Goal: Task Accomplishment & Management: Use online tool/utility

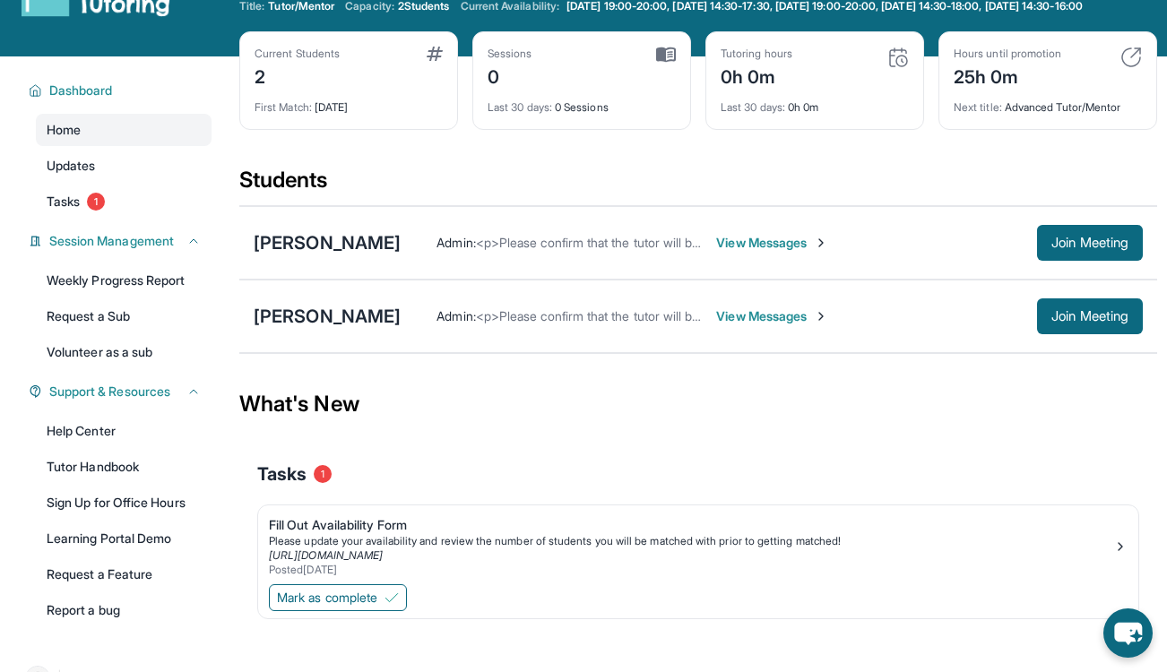
scroll to position [48, 0]
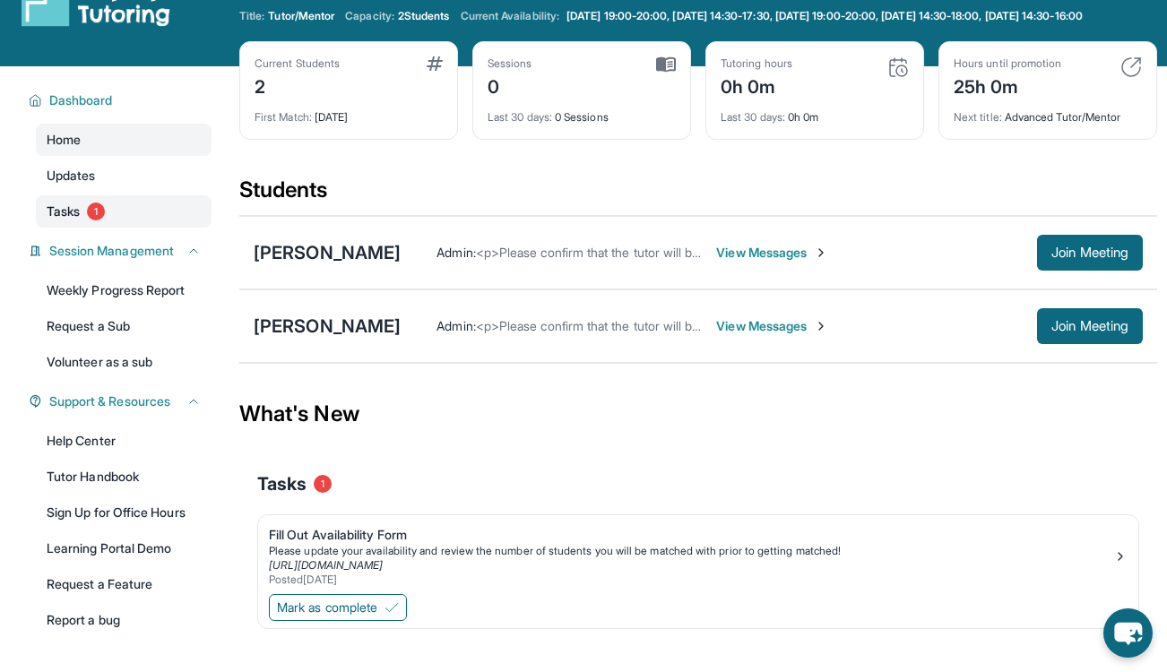
click at [151, 228] on link "Tasks 1" at bounding box center [124, 211] width 176 height 32
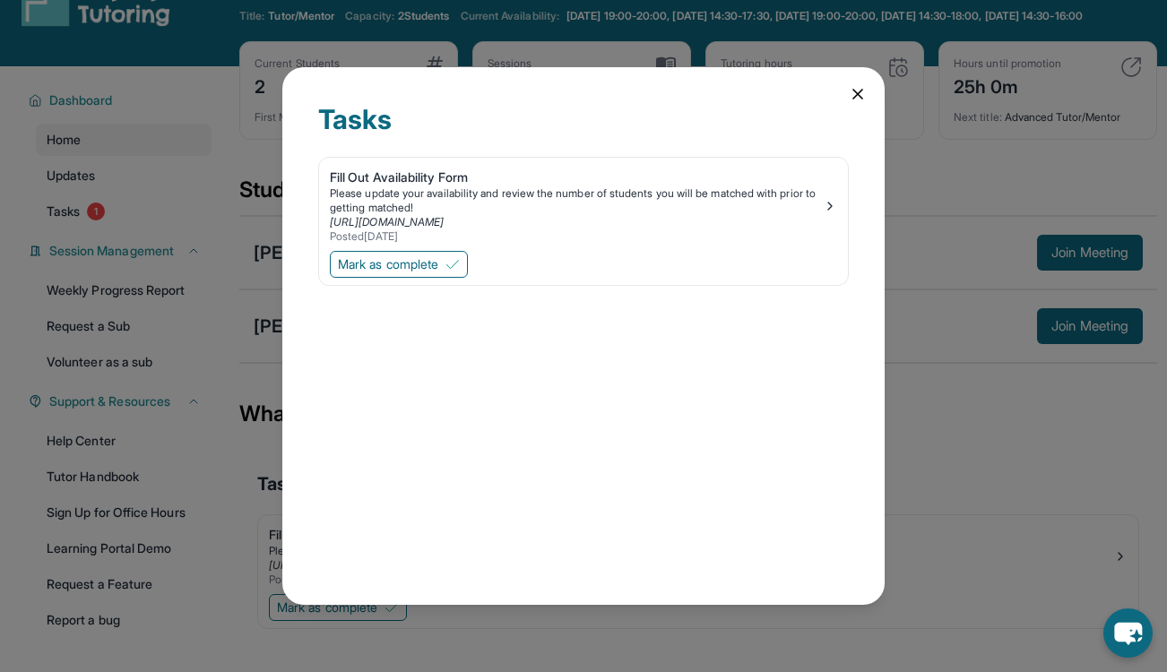
click at [856, 99] on icon at bounding box center [858, 94] width 18 height 18
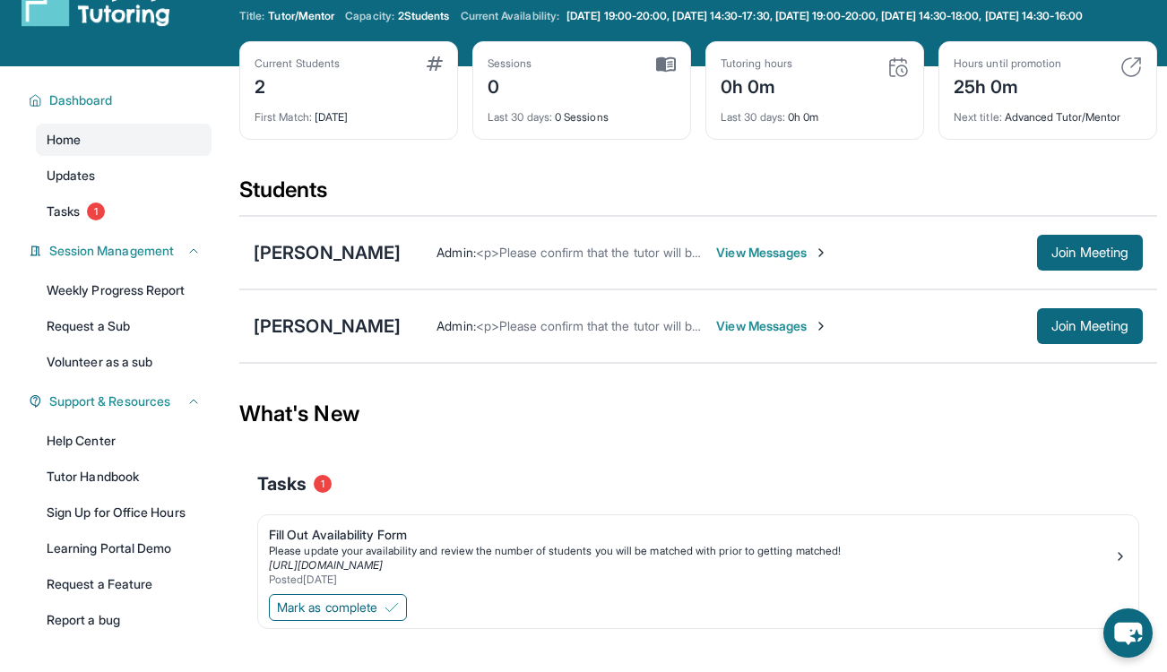
click at [770, 262] on span "View Messages" at bounding box center [772, 253] width 112 height 18
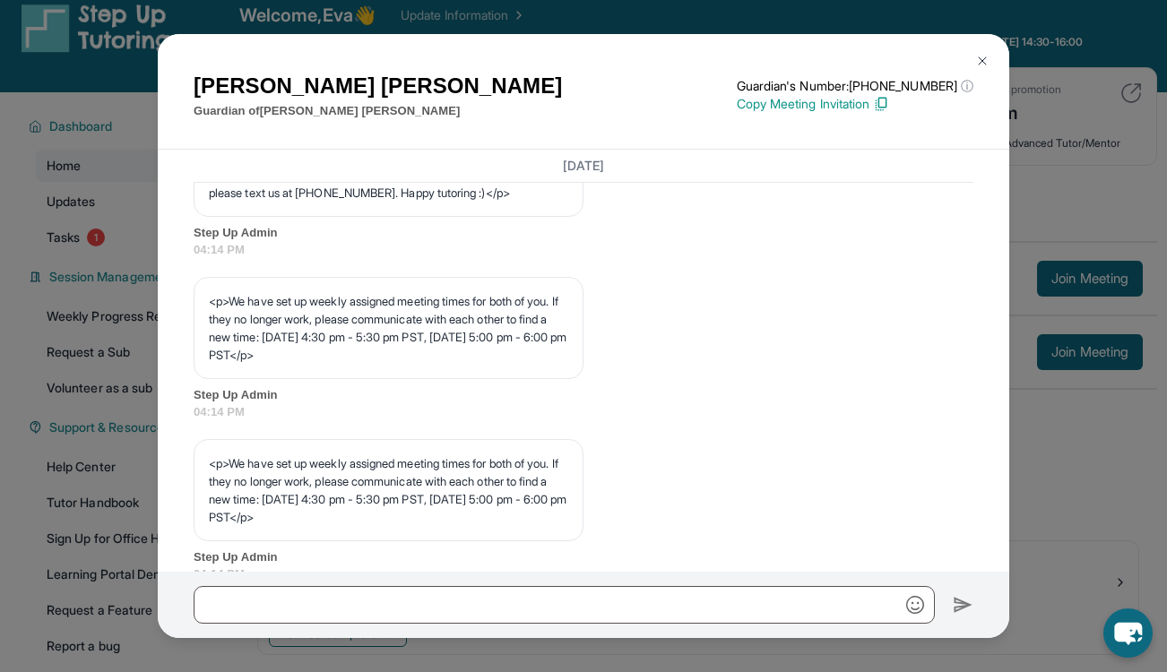
scroll to position [742, 0]
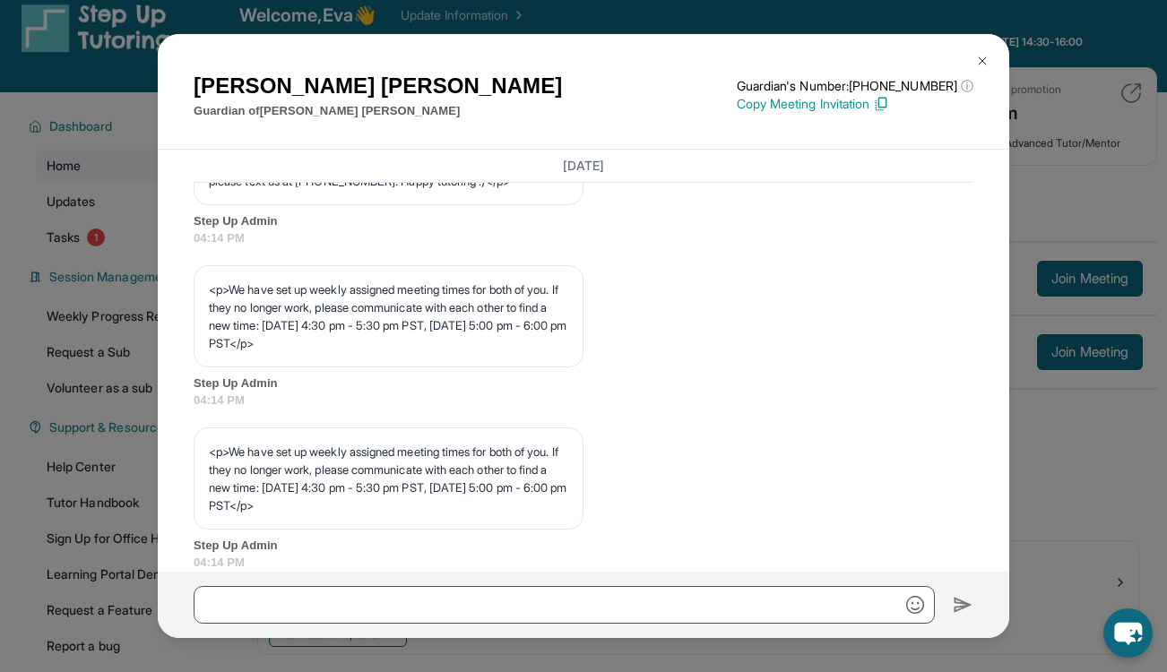
click at [983, 62] on img at bounding box center [983, 61] width 14 height 14
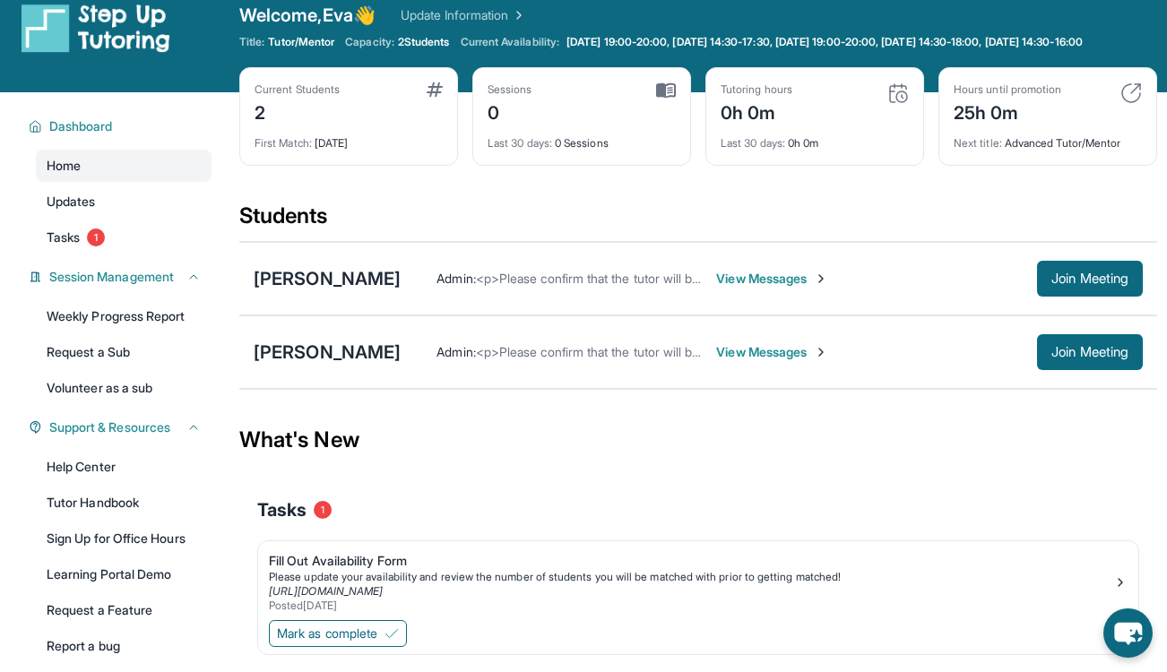
click at [732, 361] on span "View Messages" at bounding box center [772, 352] width 112 height 18
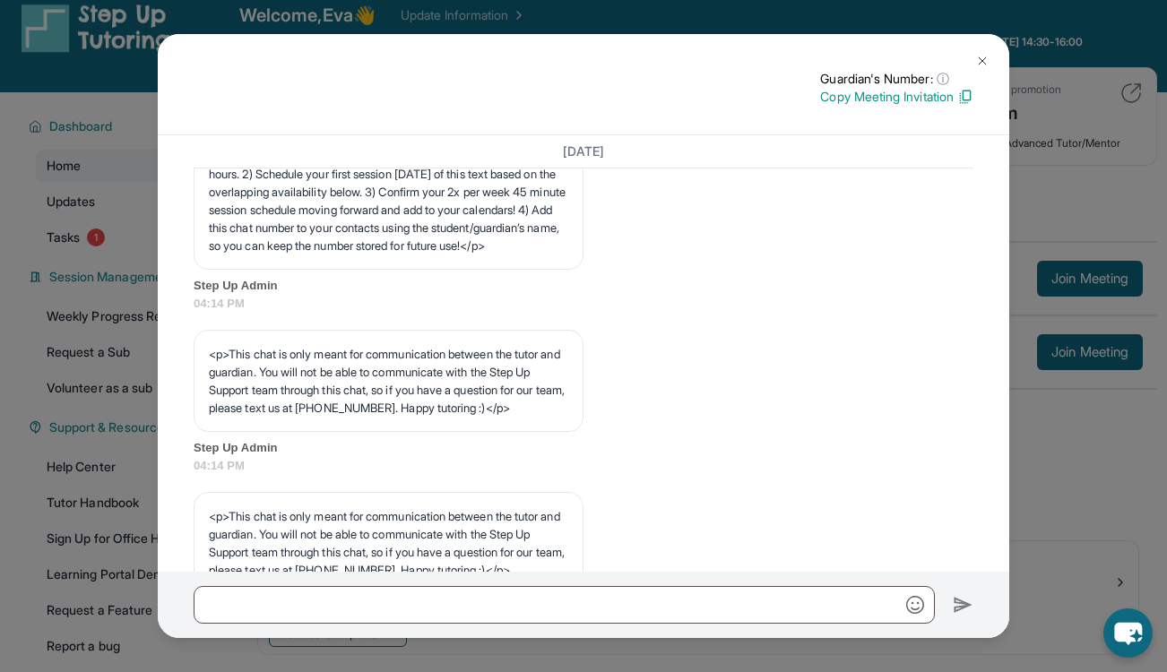
scroll to position [343, 0]
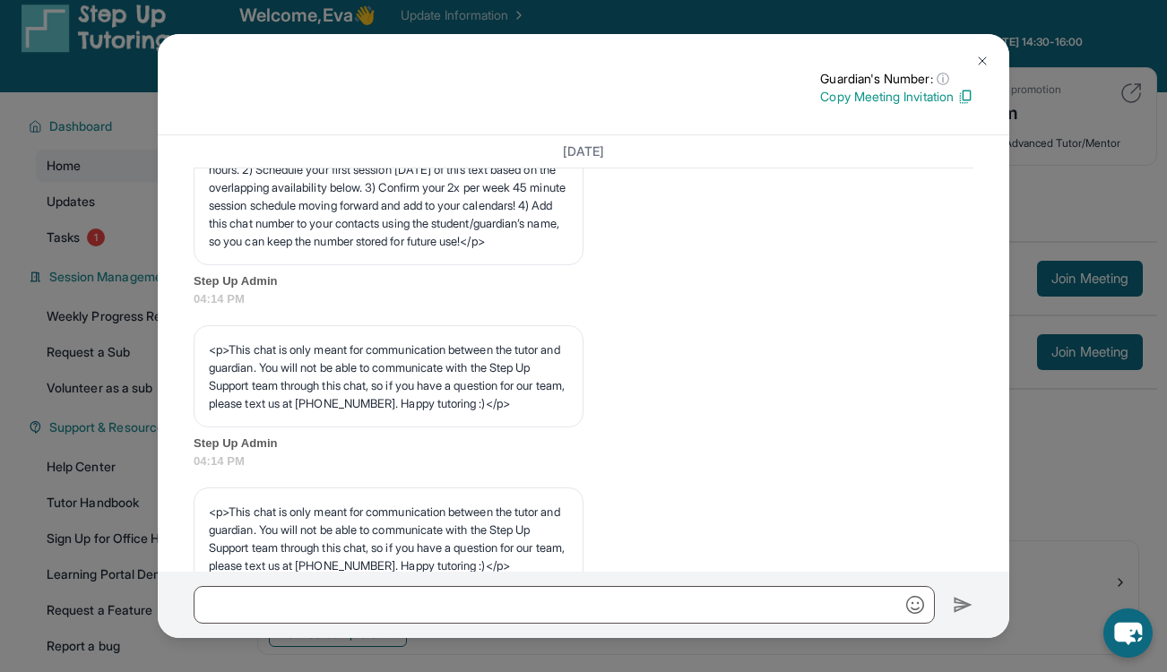
click at [968, 65] on button at bounding box center [983, 61] width 36 height 36
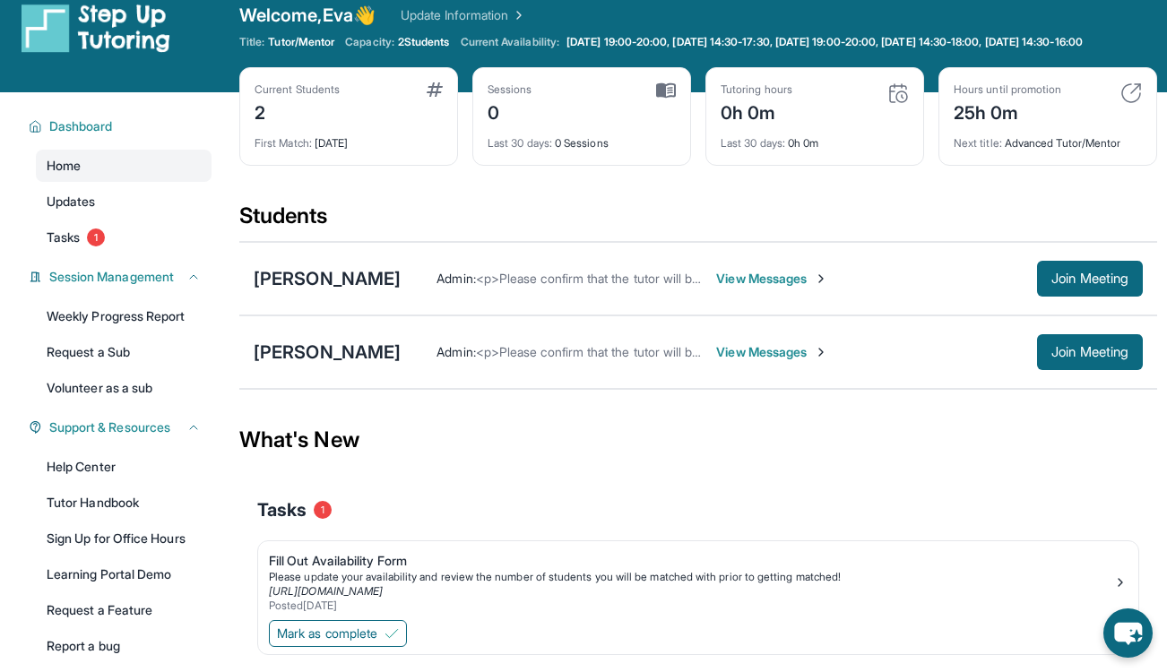
click at [760, 361] on span "View Messages" at bounding box center [772, 352] width 112 height 18
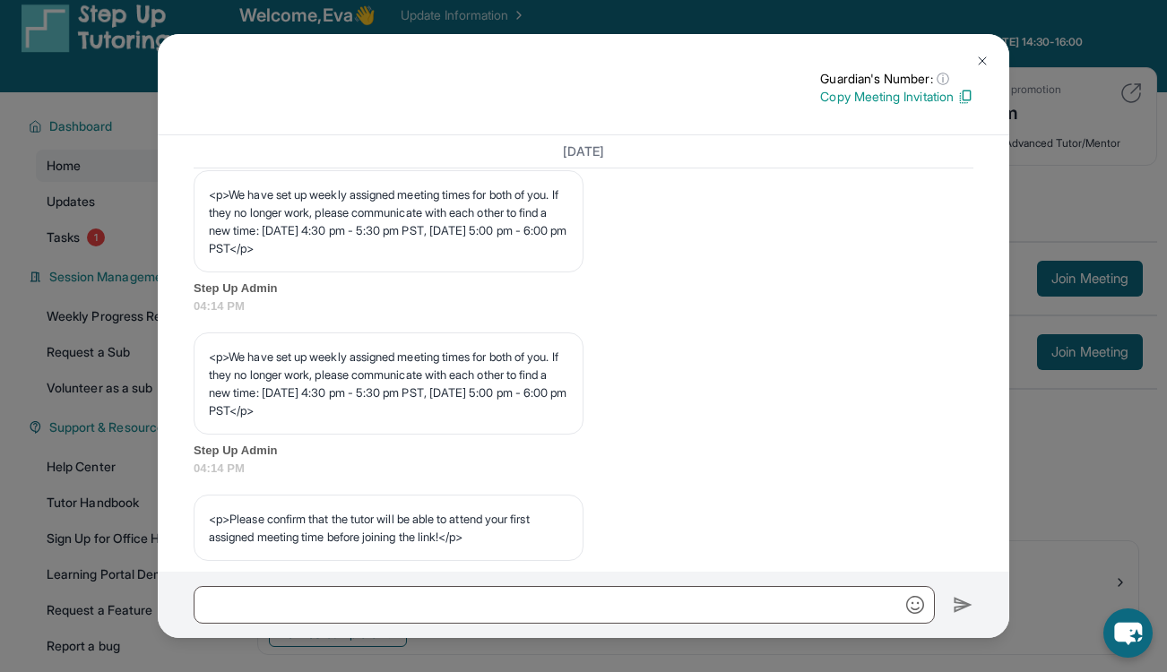
scroll to position [828, 0]
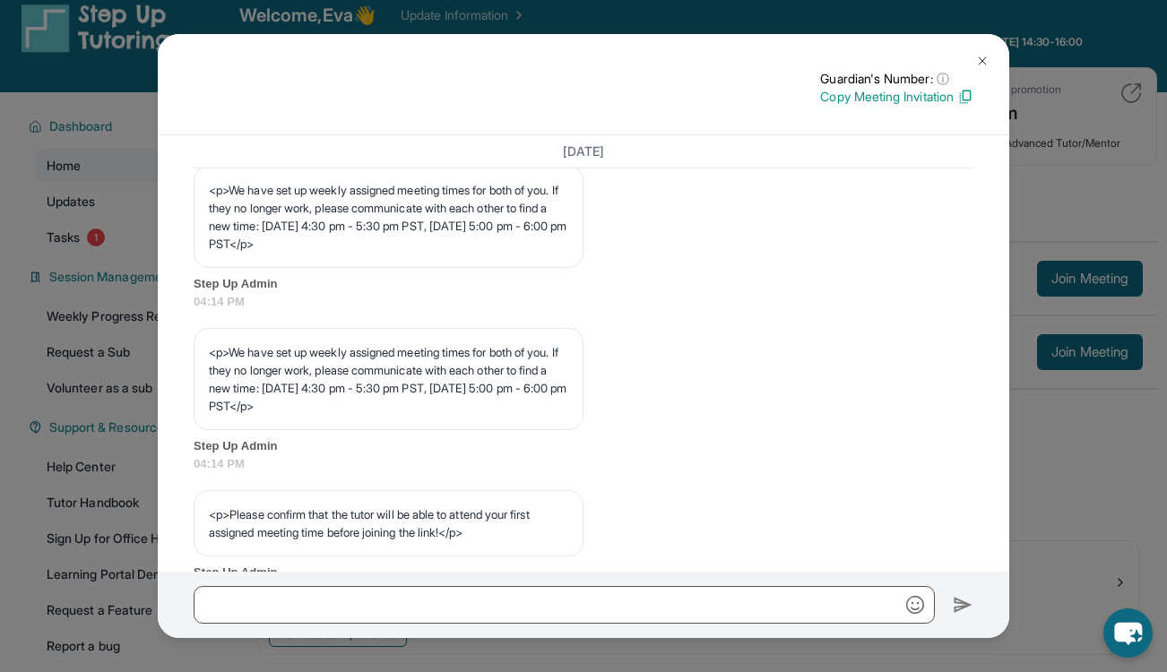
click at [980, 64] on img at bounding box center [983, 61] width 14 height 14
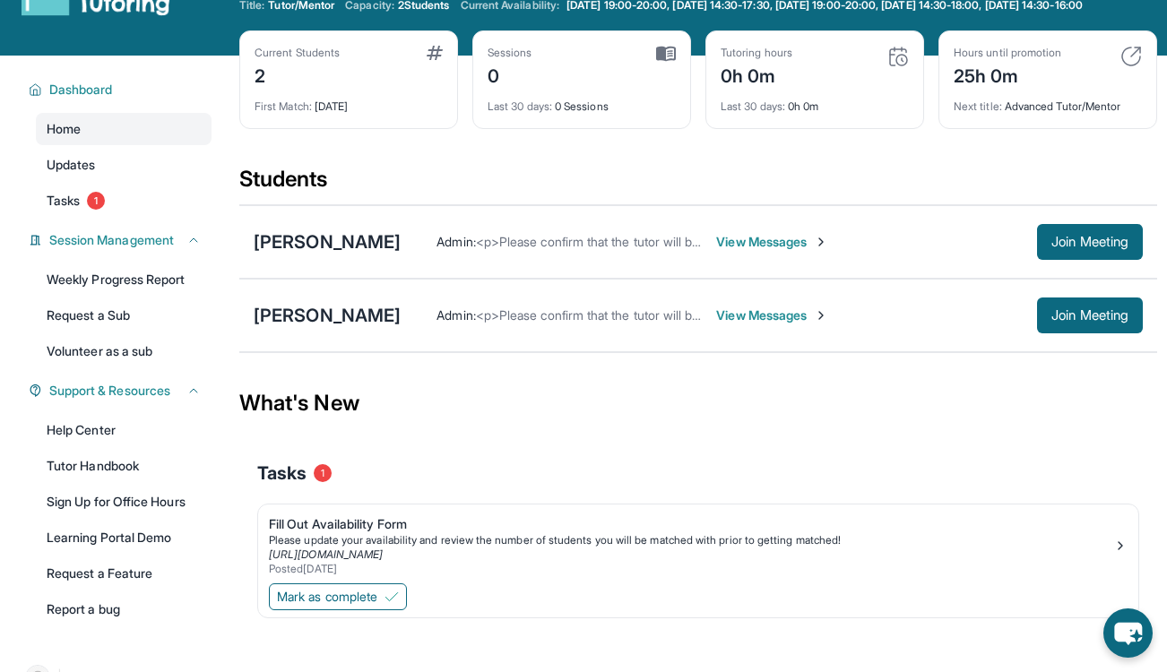
scroll to position [38, 0]
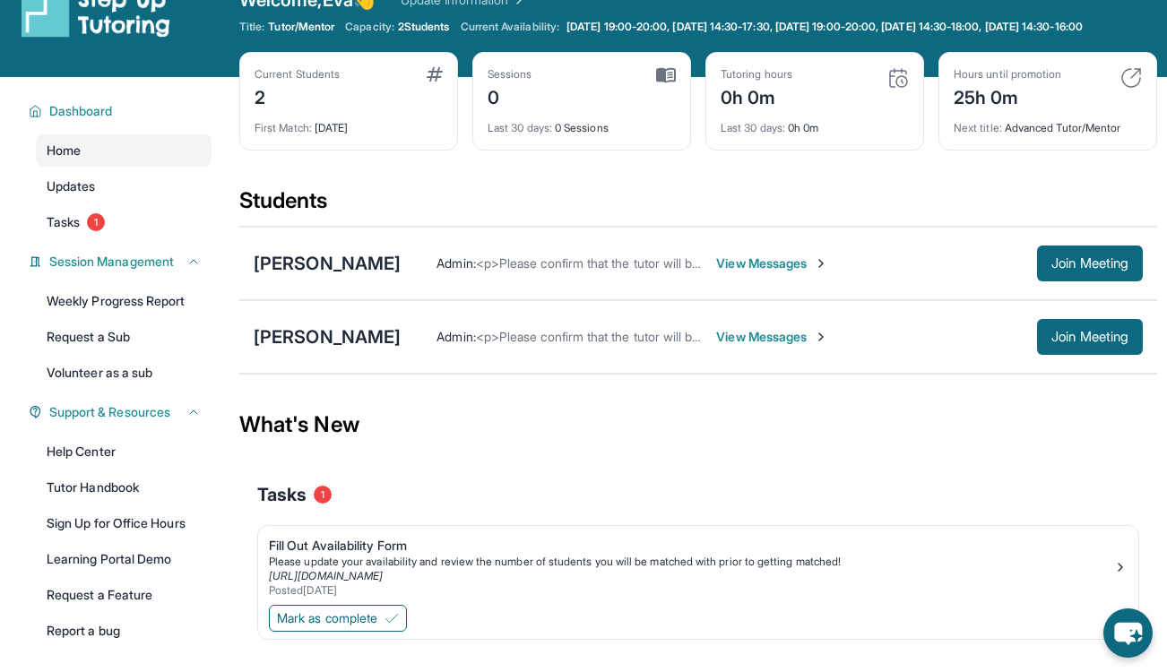
click at [265, 110] on div "2" at bounding box center [297, 96] width 85 height 29
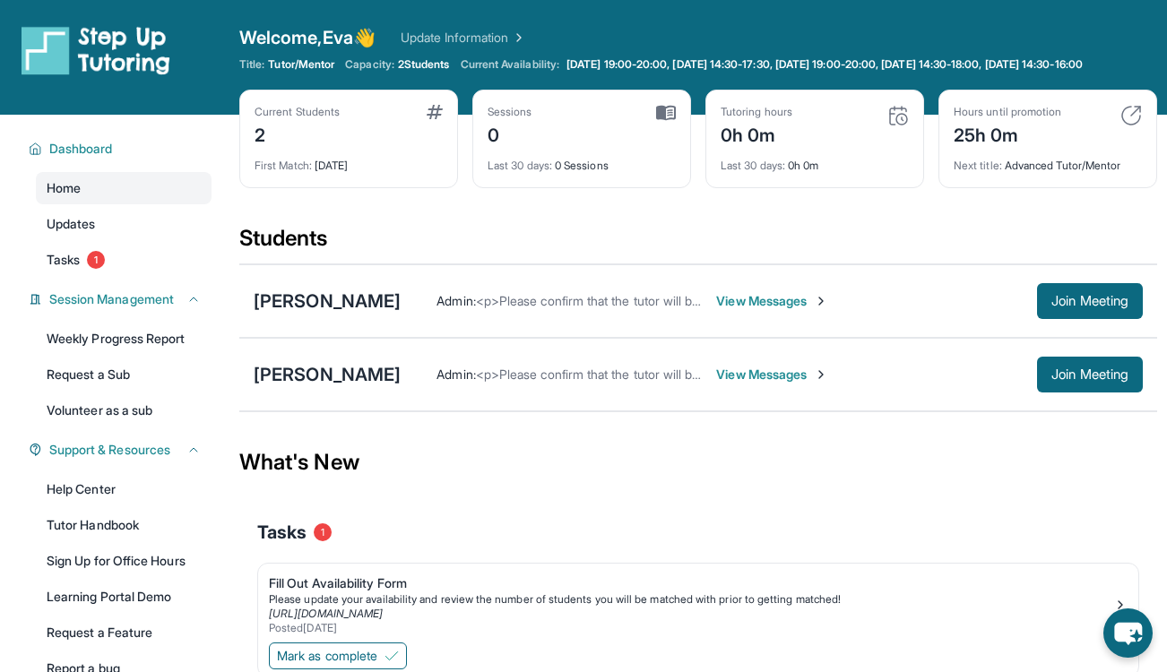
scroll to position [0, 0]
click at [145, 240] on link "Updates" at bounding box center [124, 224] width 176 height 32
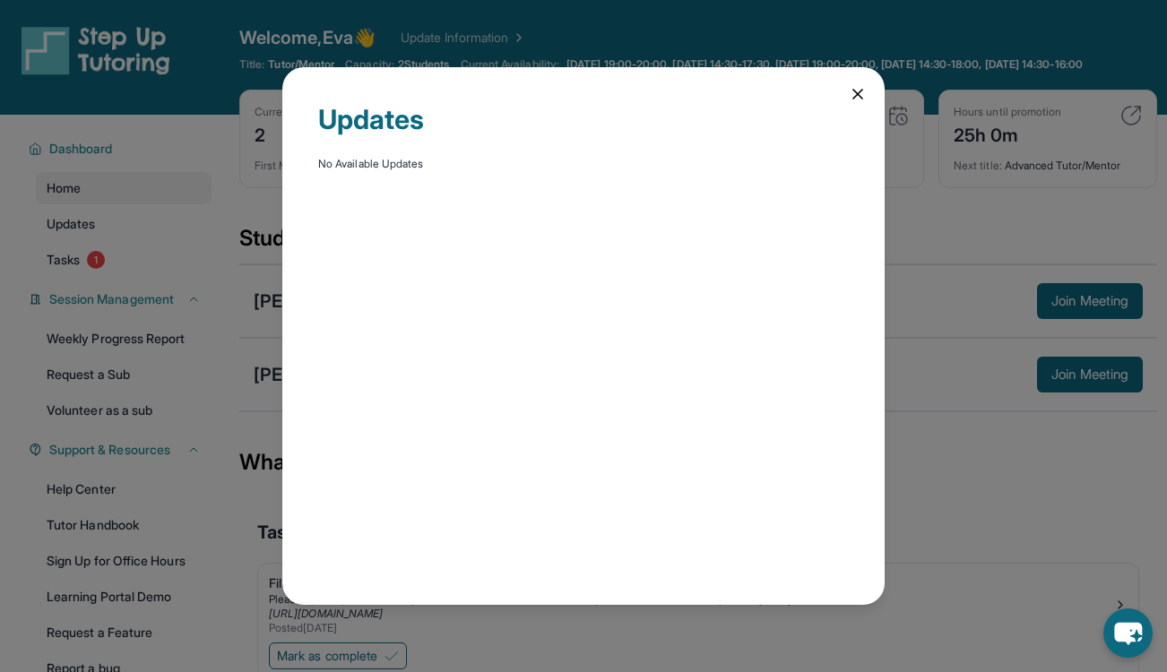
click at [851, 93] on icon at bounding box center [858, 94] width 18 height 18
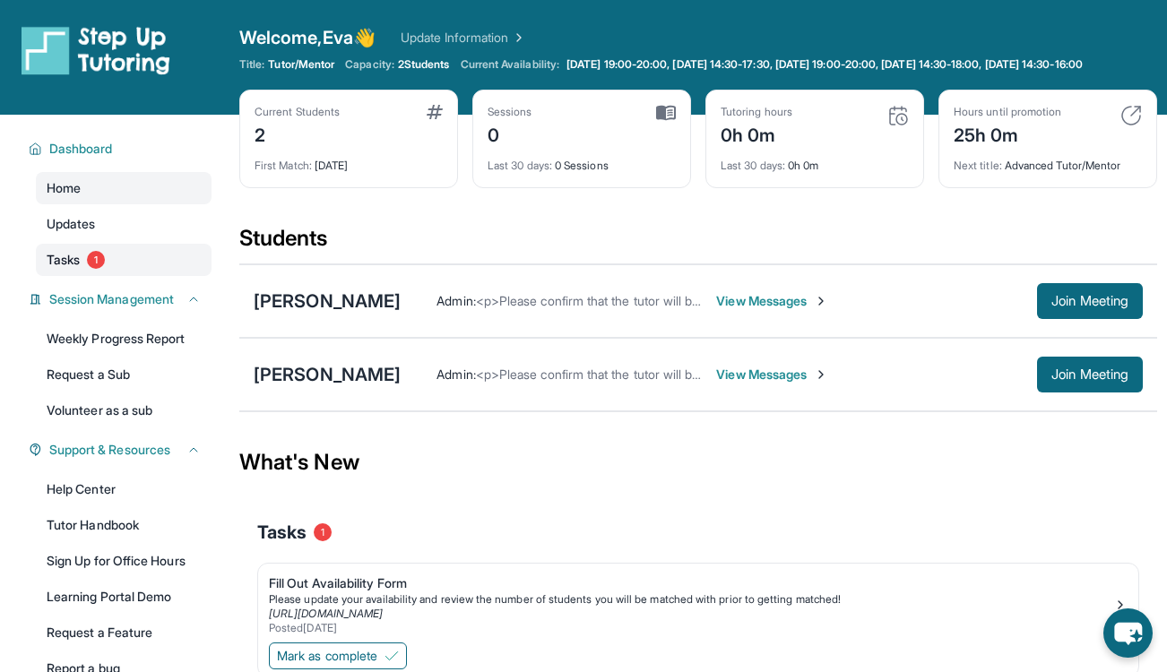
click at [143, 274] on link "Tasks 1" at bounding box center [124, 260] width 176 height 32
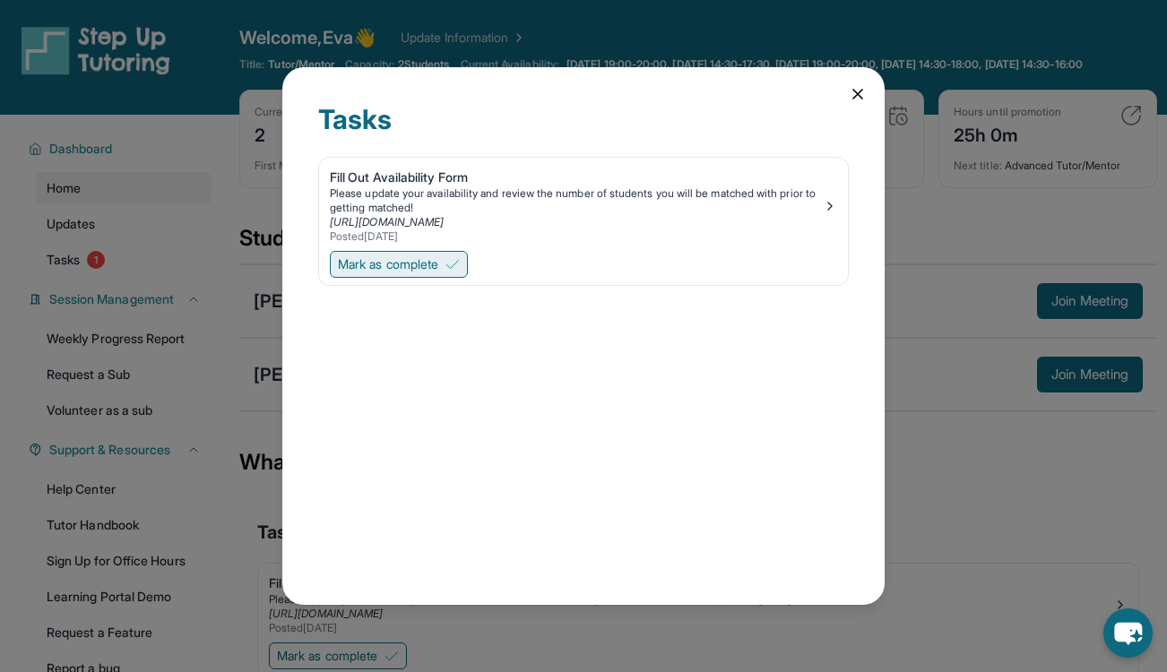
click at [433, 257] on span "Mark as complete" at bounding box center [388, 265] width 100 height 18
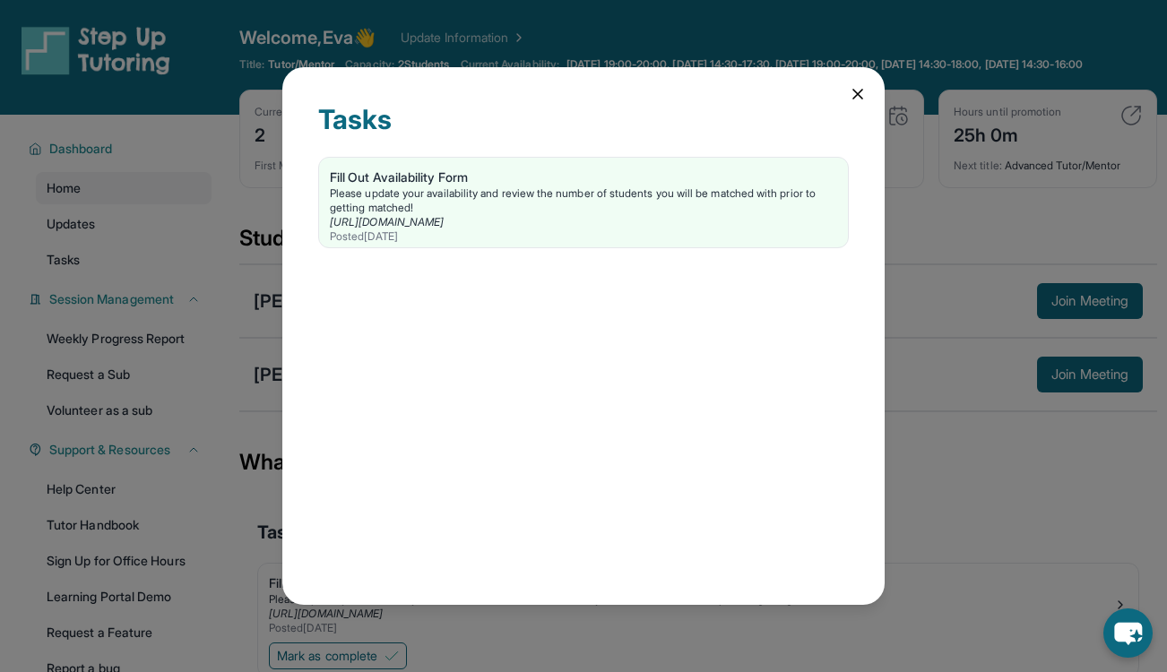
click at [853, 97] on icon at bounding box center [858, 94] width 18 height 18
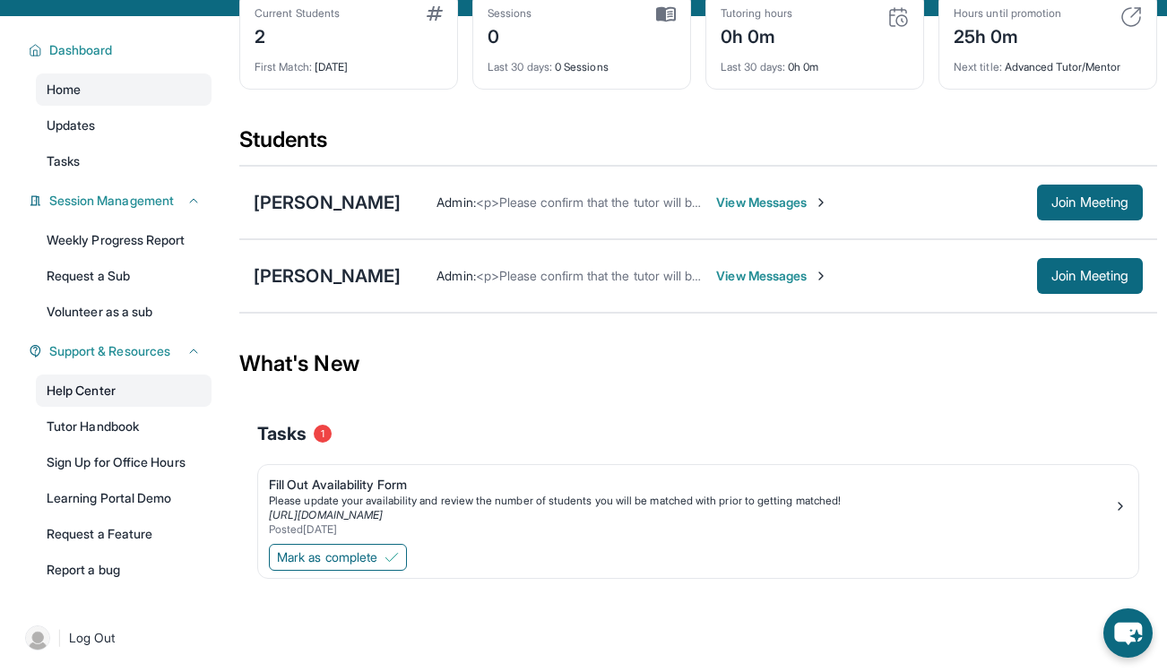
scroll to position [129, 0]
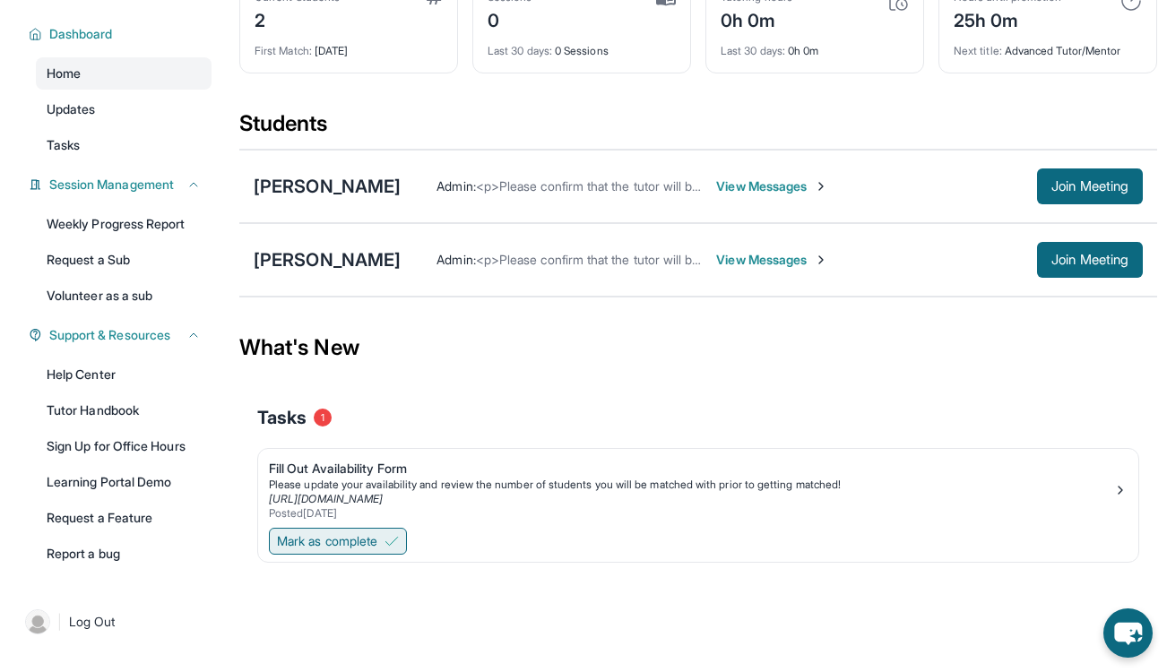
click at [399, 543] on img at bounding box center [392, 541] width 14 height 14
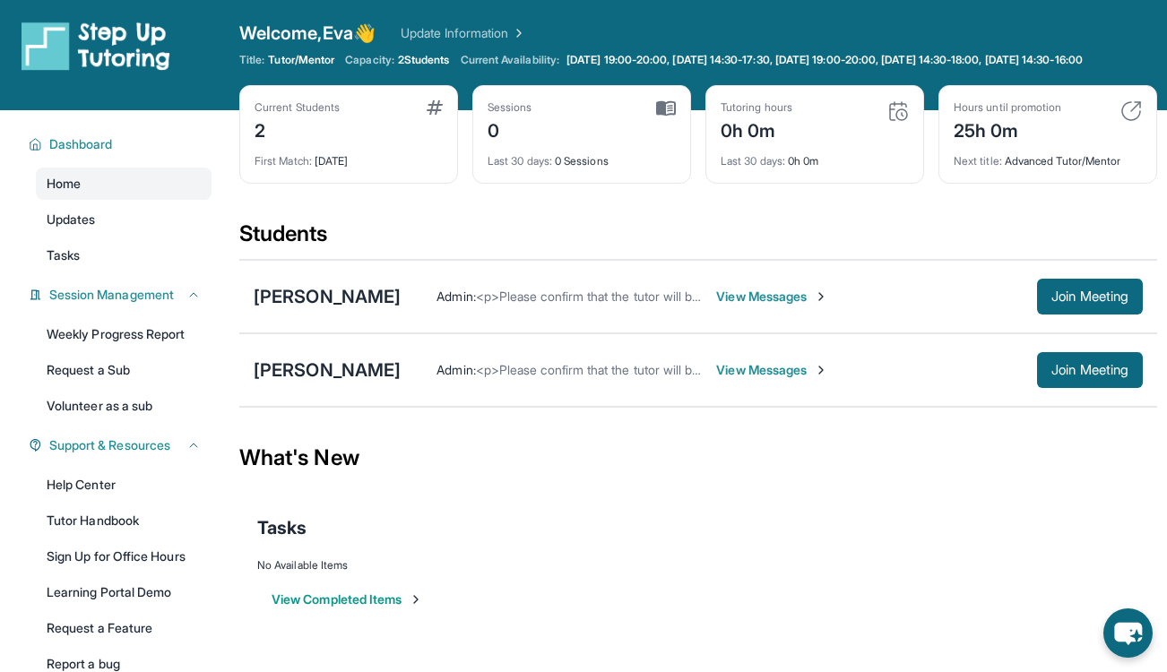
scroll to position [2, 0]
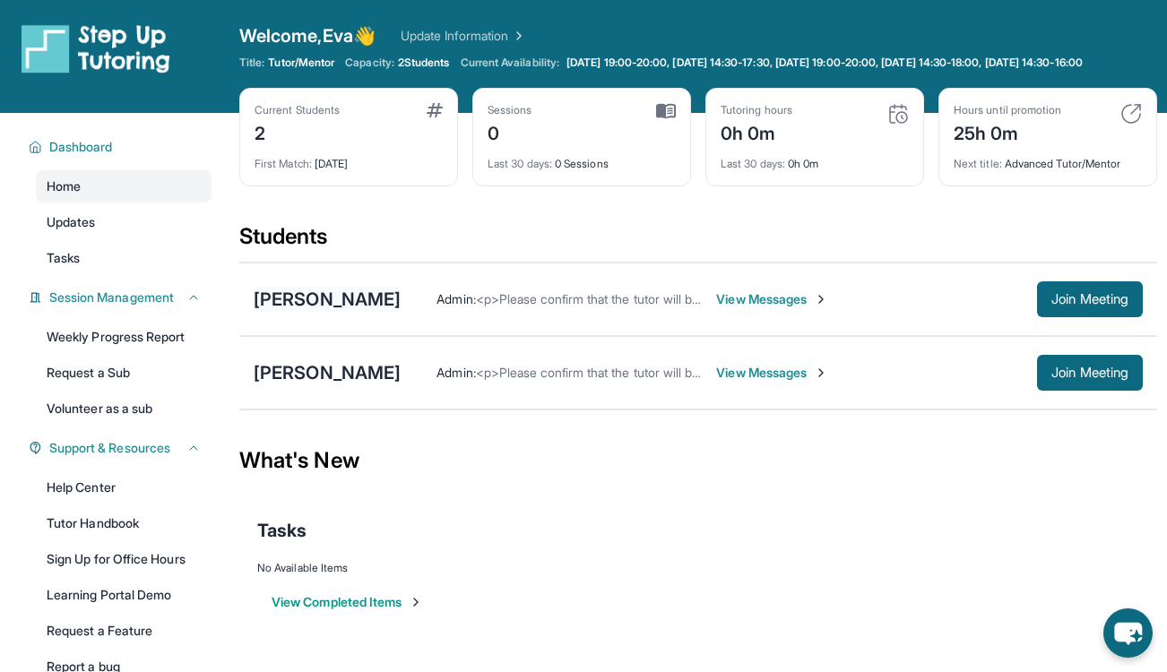
click at [288, 312] on div "[PERSON_NAME]" at bounding box center [327, 299] width 147 height 25
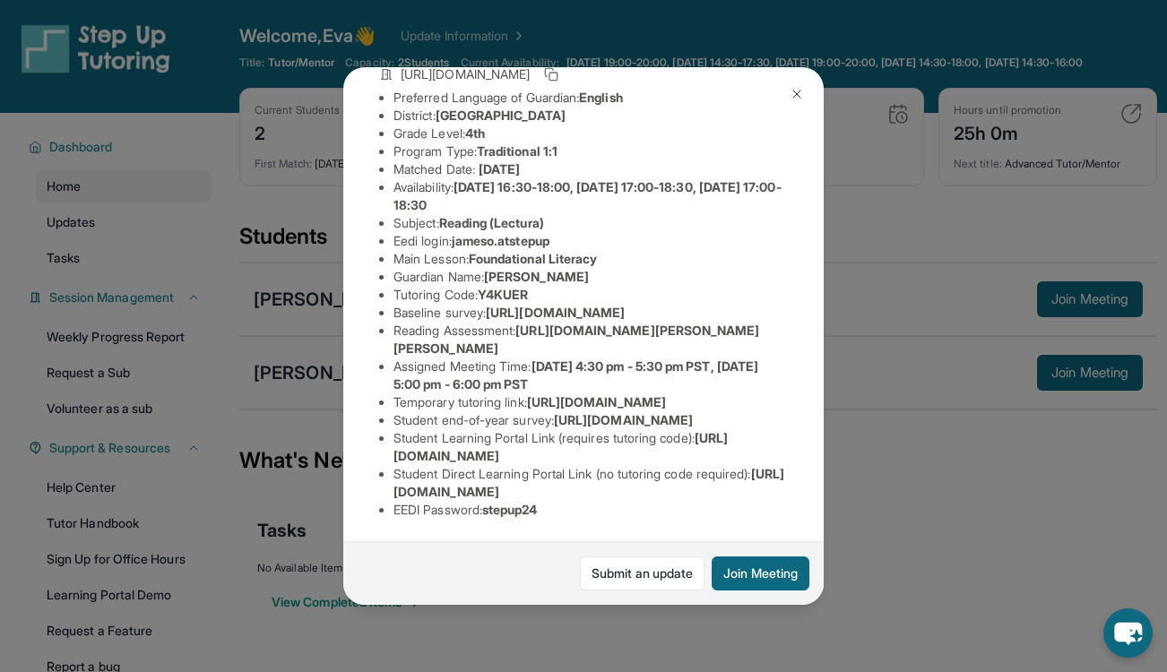
scroll to position [306, 0]
click at [801, 90] on img at bounding box center [797, 94] width 14 height 14
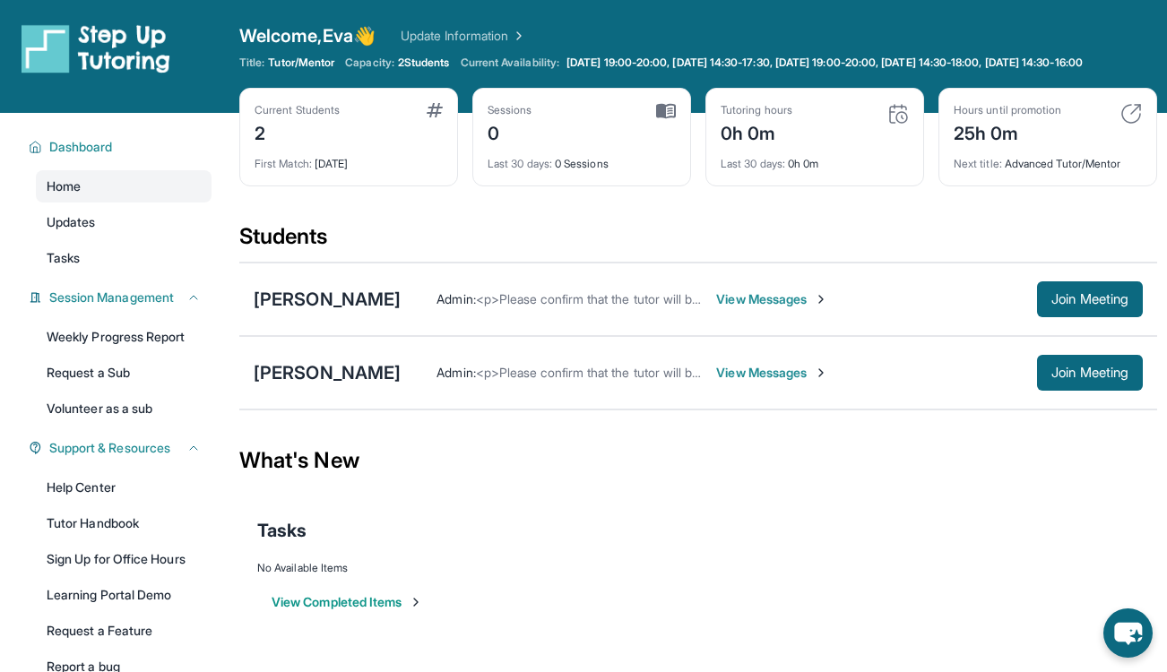
click at [755, 308] on span "View Messages" at bounding box center [772, 300] width 112 height 18
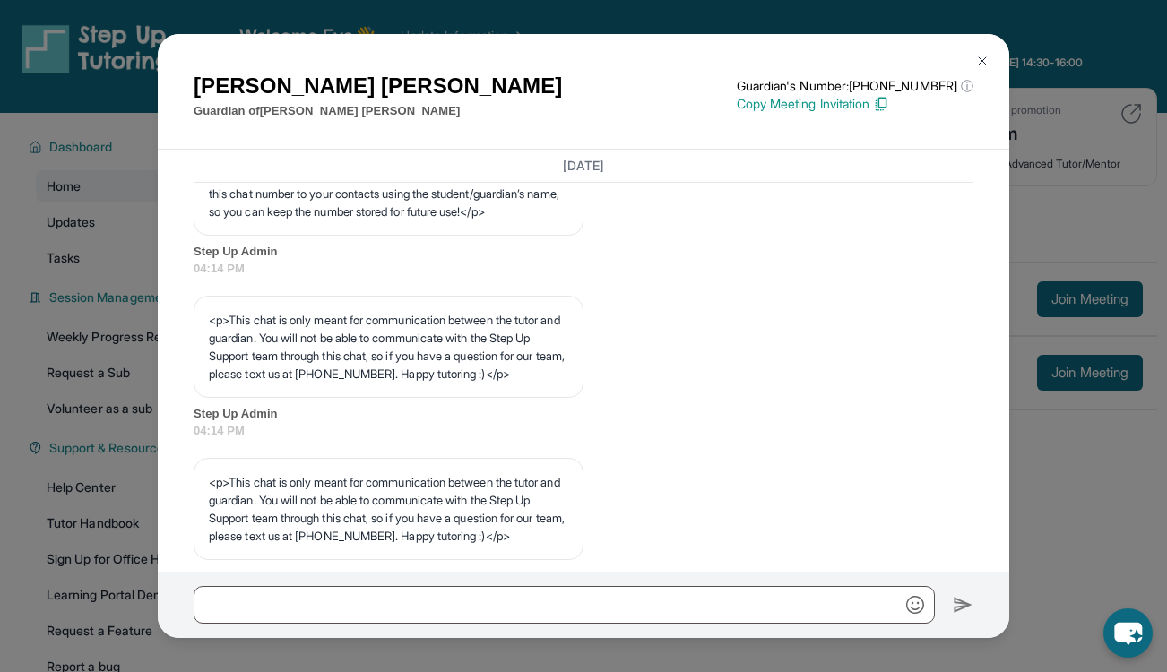
scroll to position [950, 0]
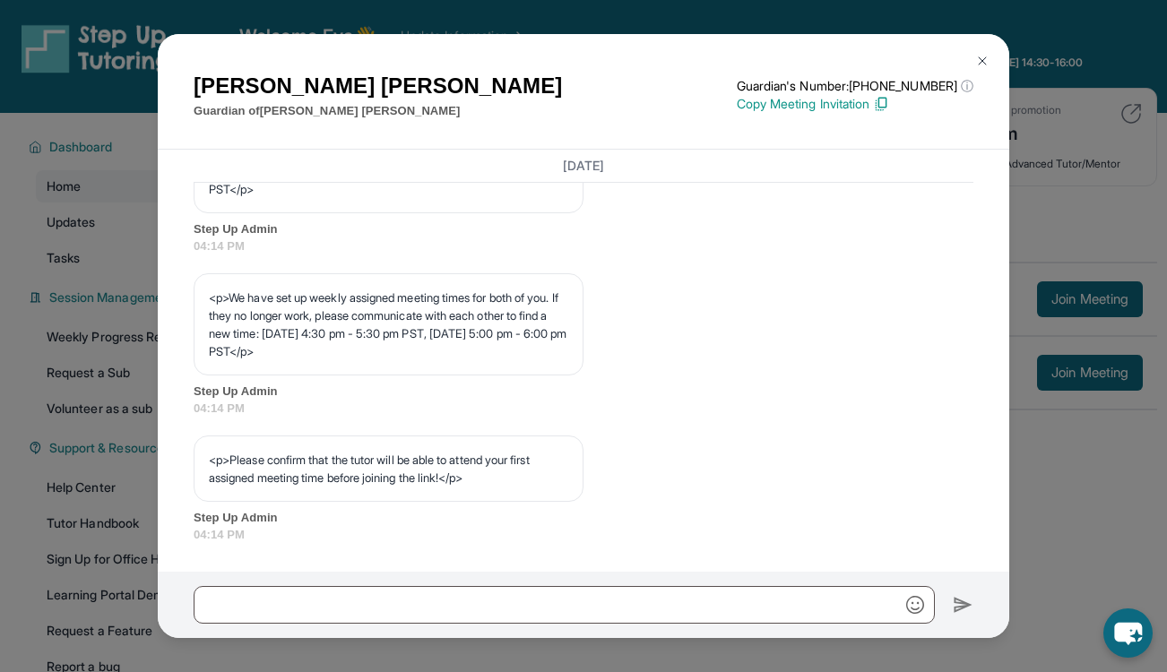
click at [984, 55] on img at bounding box center [983, 61] width 14 height 14
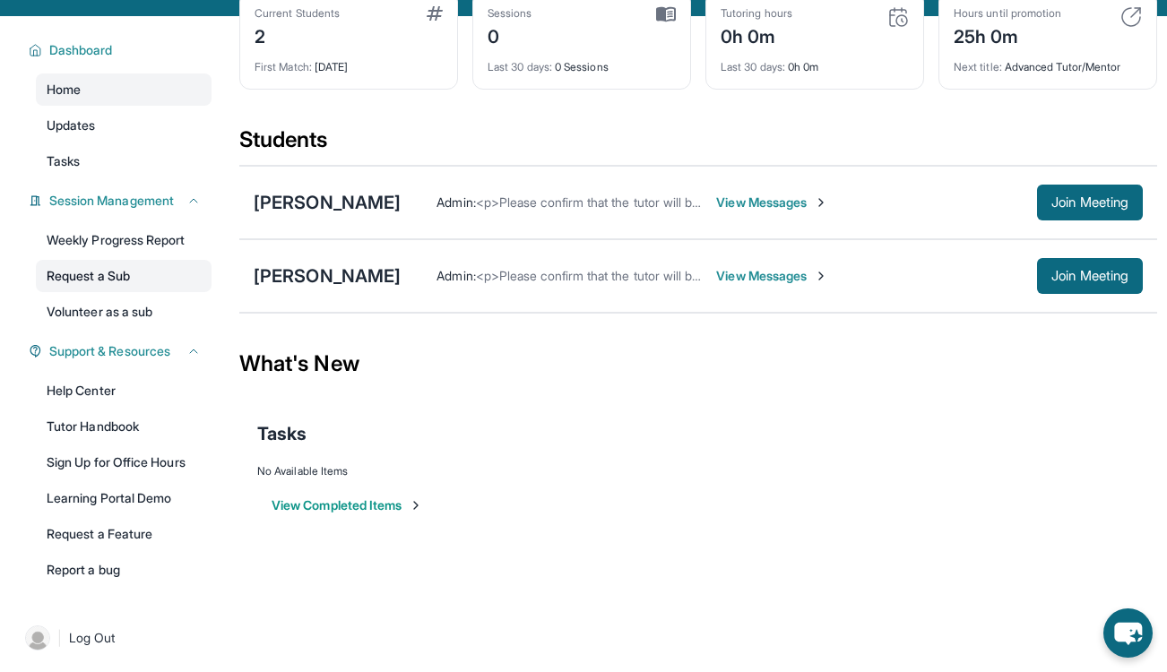
scroll to position [0, 0]
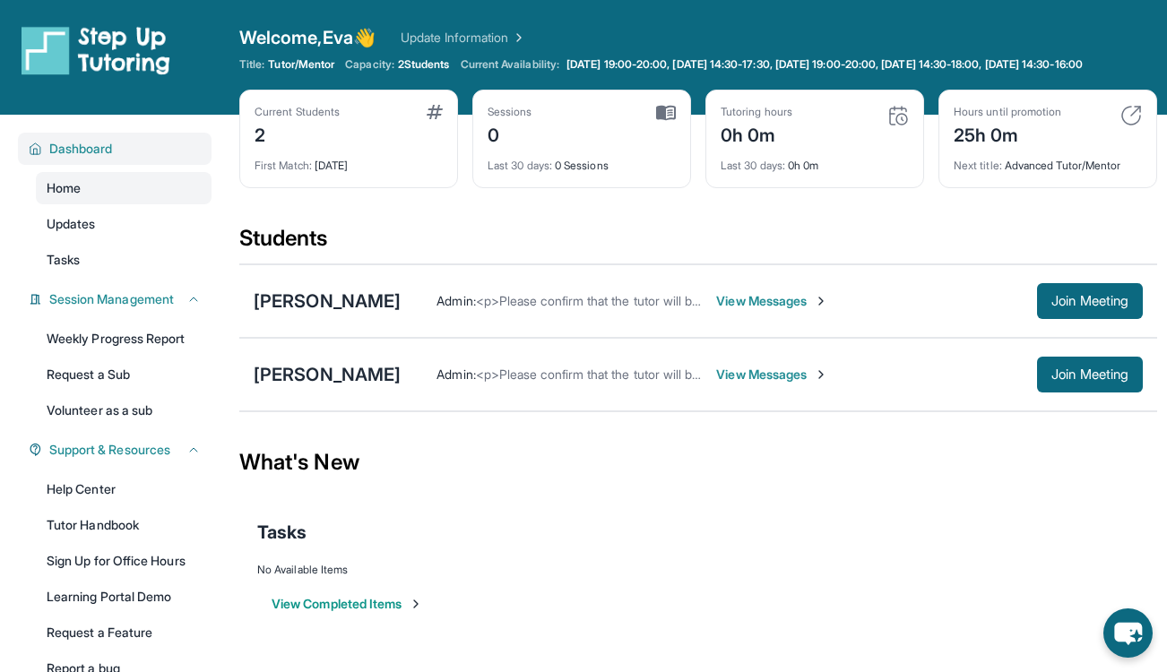
click at [70, 158] on span "Dashboard" at bounding box center [81, 149] width 64 height 18
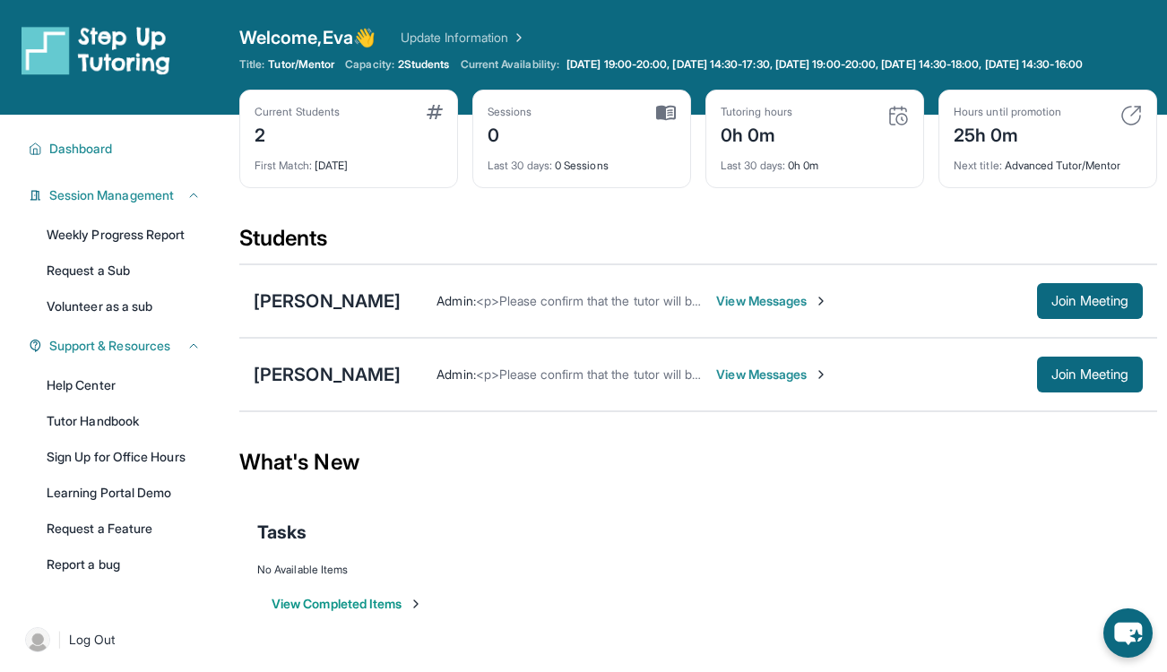
click at [81, 56] on img at bounding box center [96, 50] width 149 height 50
click at [145, 204] on span "Session Management" at bounding box center [111, 195] width 125 height 18
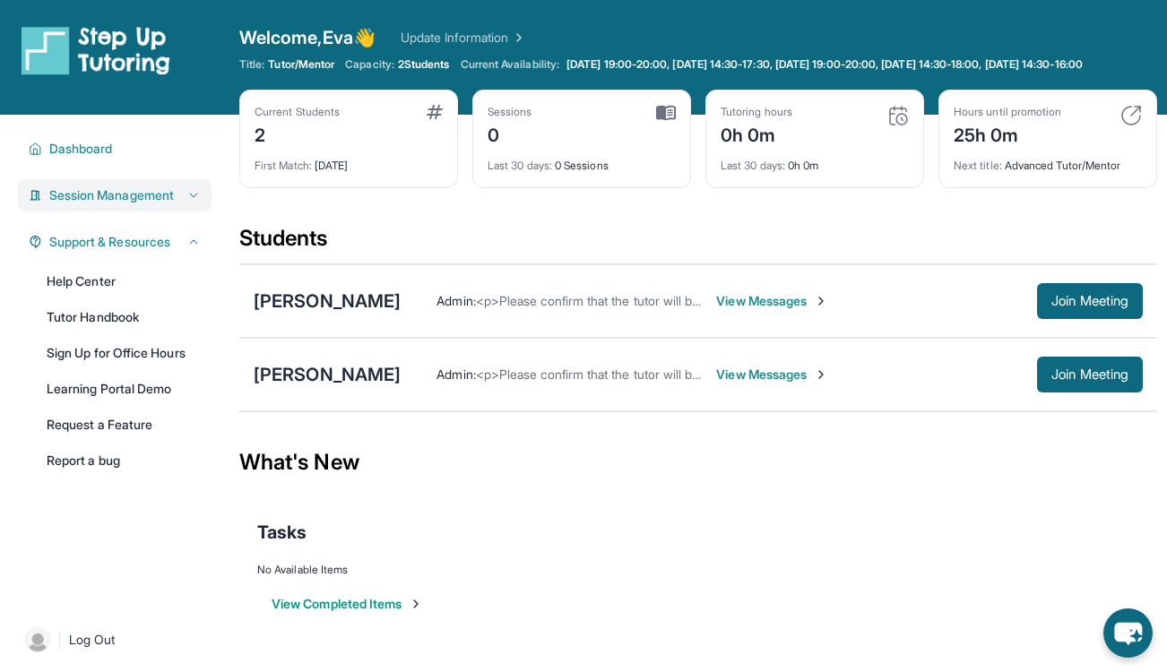
click at [145, 204] on span "Session Management" at bounding box center [111, 195] width 125 height 18
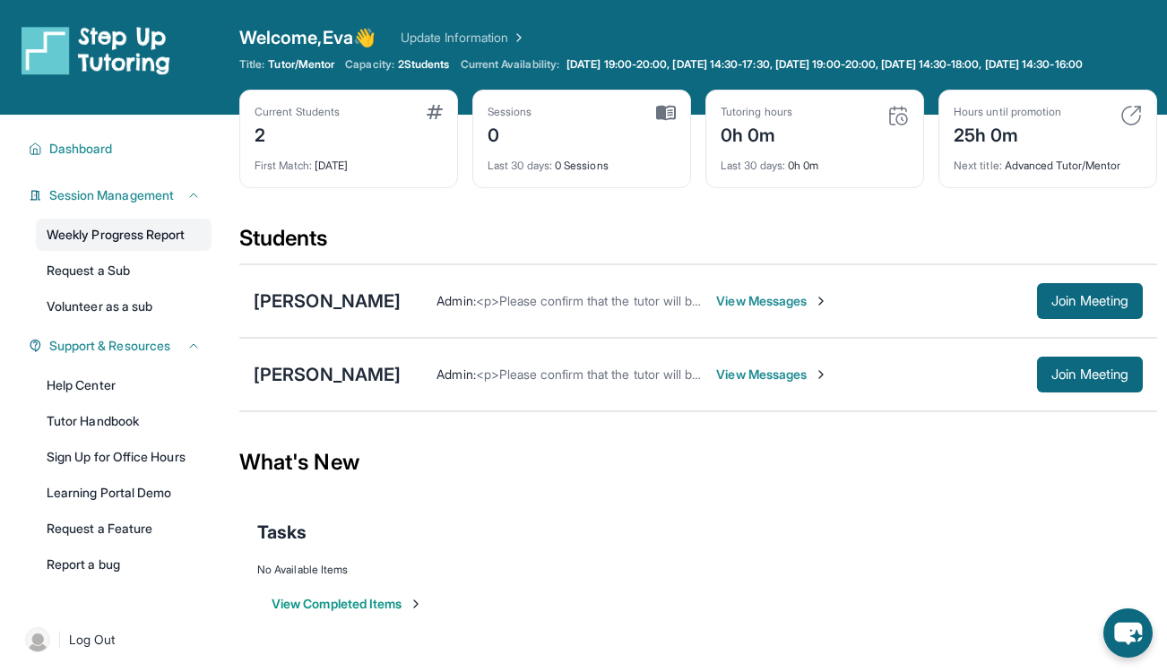
click at [147, 237] on link "Weekly Progress Report" at bounding box center [124, 235] width 176 height 32
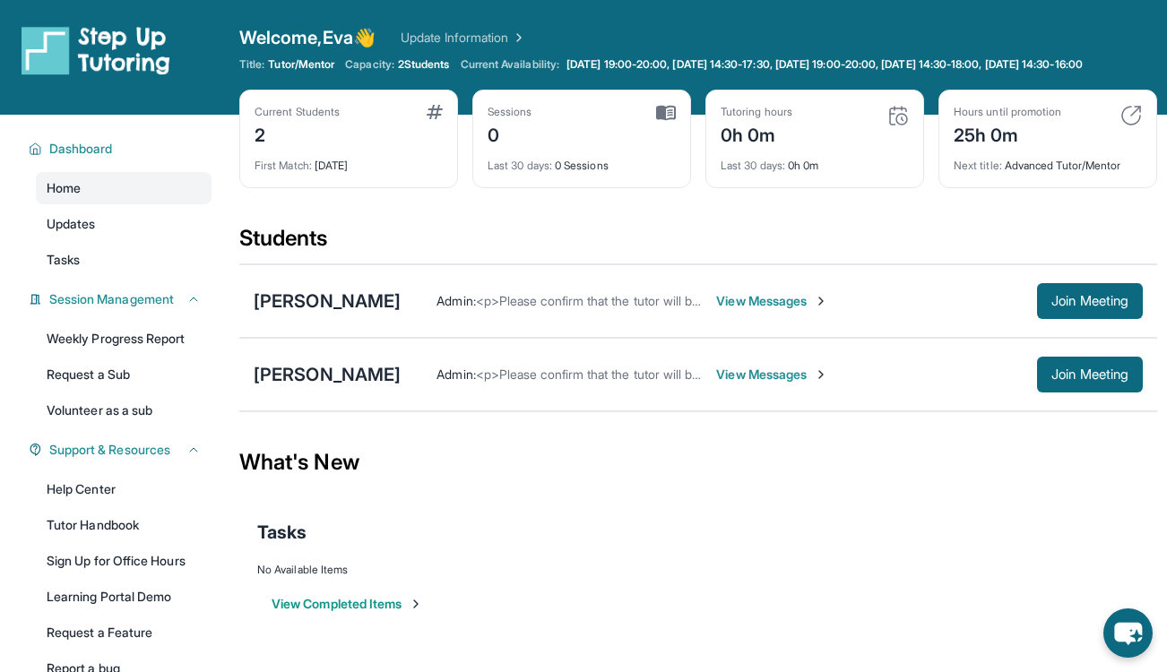
click at [438, 119] on img at bounding box center [435, 112] width 16 height 14
click at [1052, 307] on span "Join Meeting" at bounding box center [1090, 301] width 77 height 11
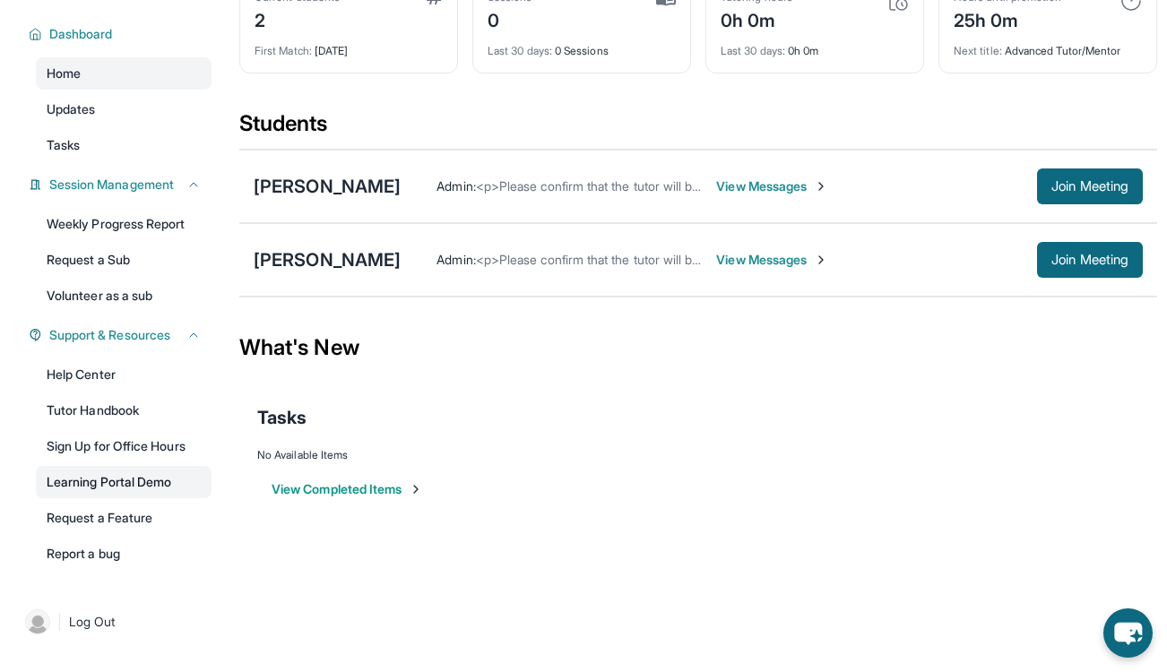
click at [143, 484] on link "Learning Portal Demo" at bounding box center [124, 482] width 176 height 32
